Goal: Check status: Check status

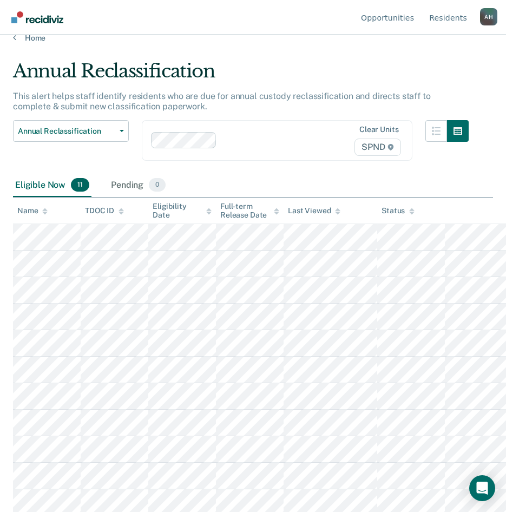
scroll to position [18, 0]
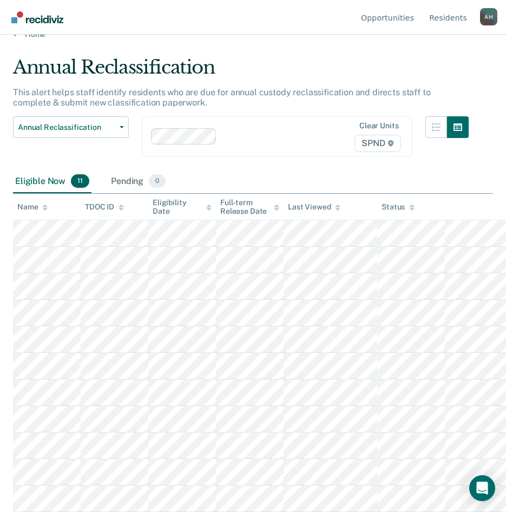
click at [122, 209] on icon at bounding box center [121, 209] width 5 height 3
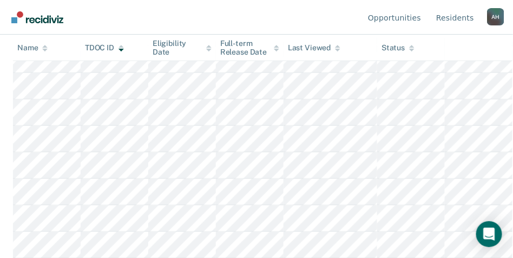
scroll to position [272, 0]
